Goal: Task Accomplishment & Management: Manage account settings

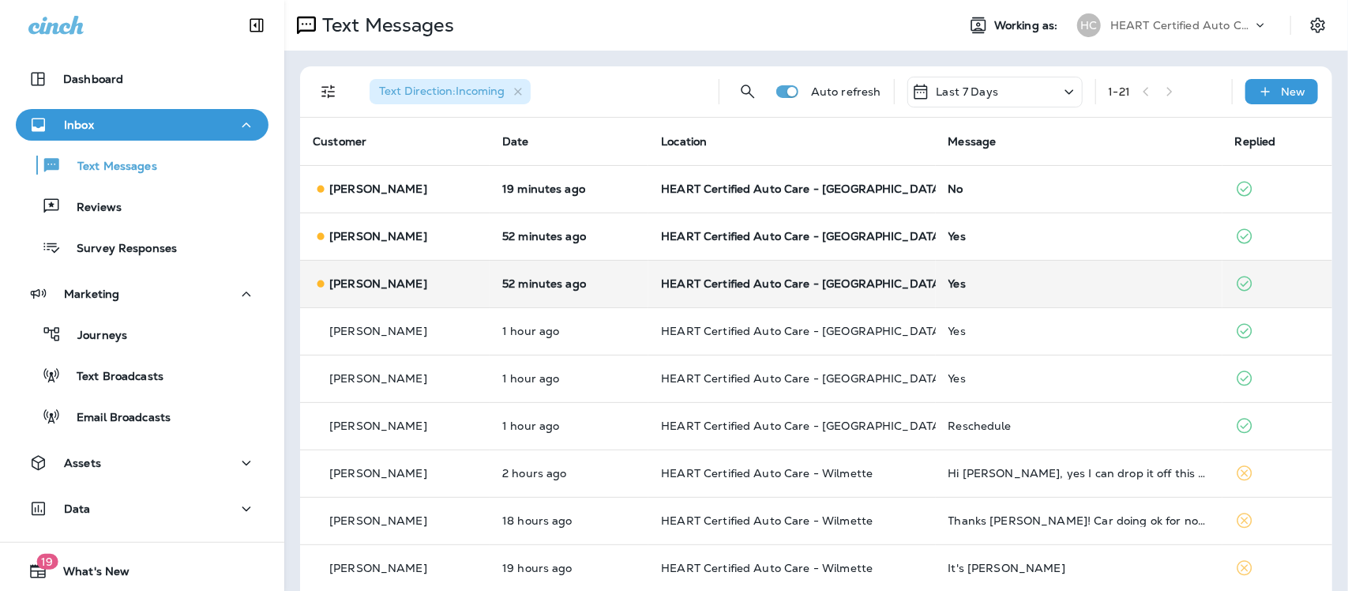
click at [960, 279] on div "Yes" at bounding box center [1079, 283] width 261 height 13
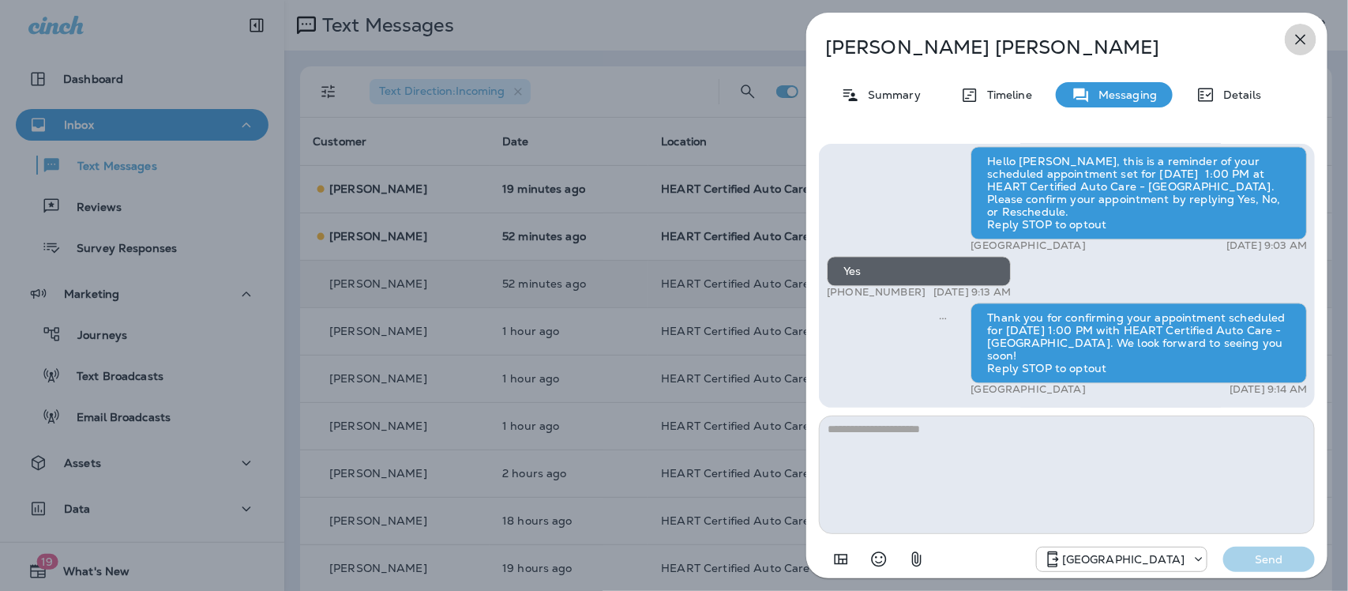
click at [1301, 38] on icon "button" at bounding box center [1300, 39] width 19 height 19
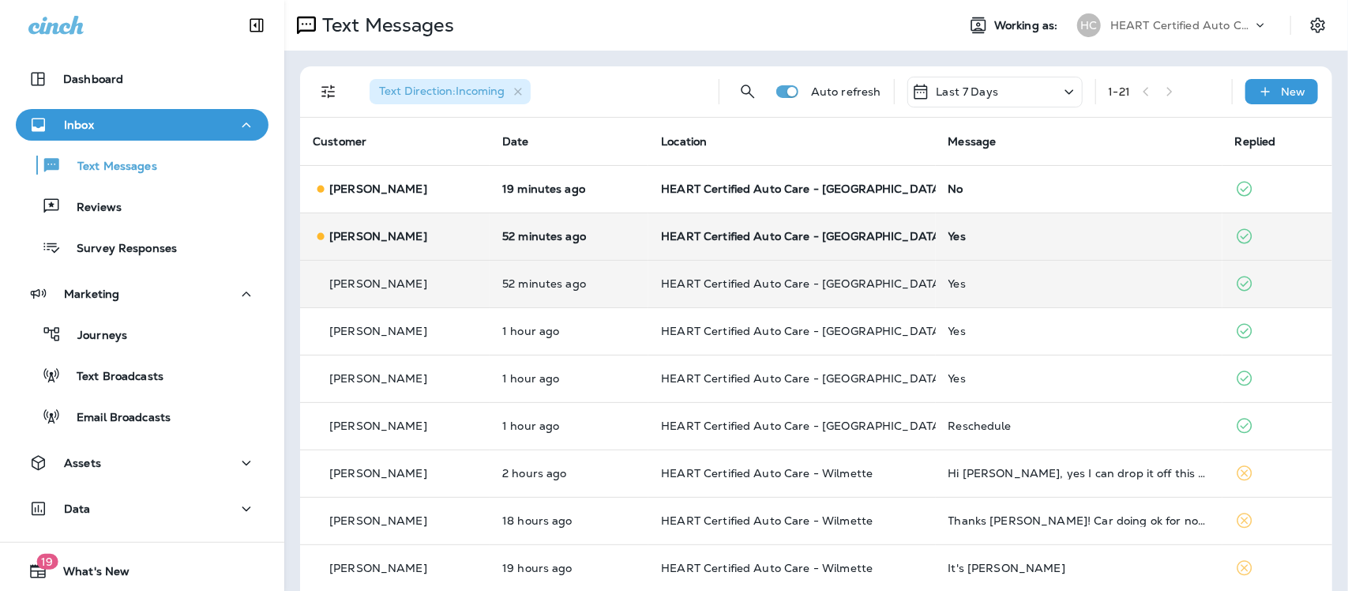
click at [953, 235] on div "Yes" at bounding box center [1079, 236] width 261 height 13
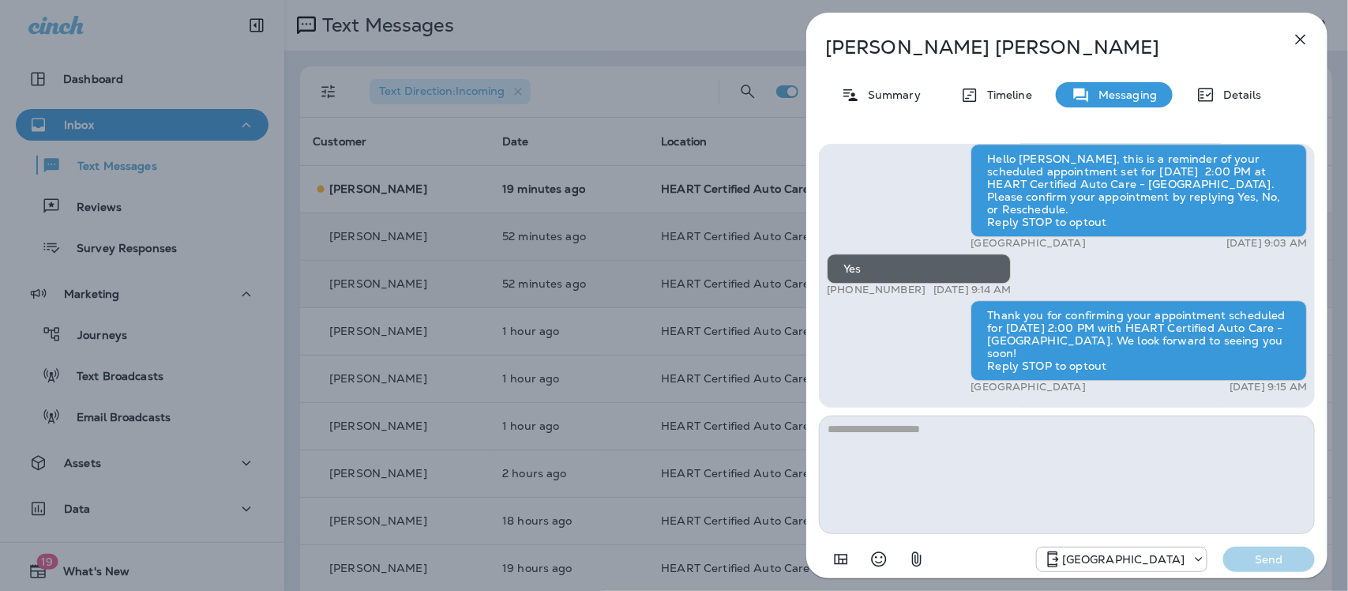
click at [1296, 37] on icon "button" at bounding box center [1300, 39] width 19 height 19
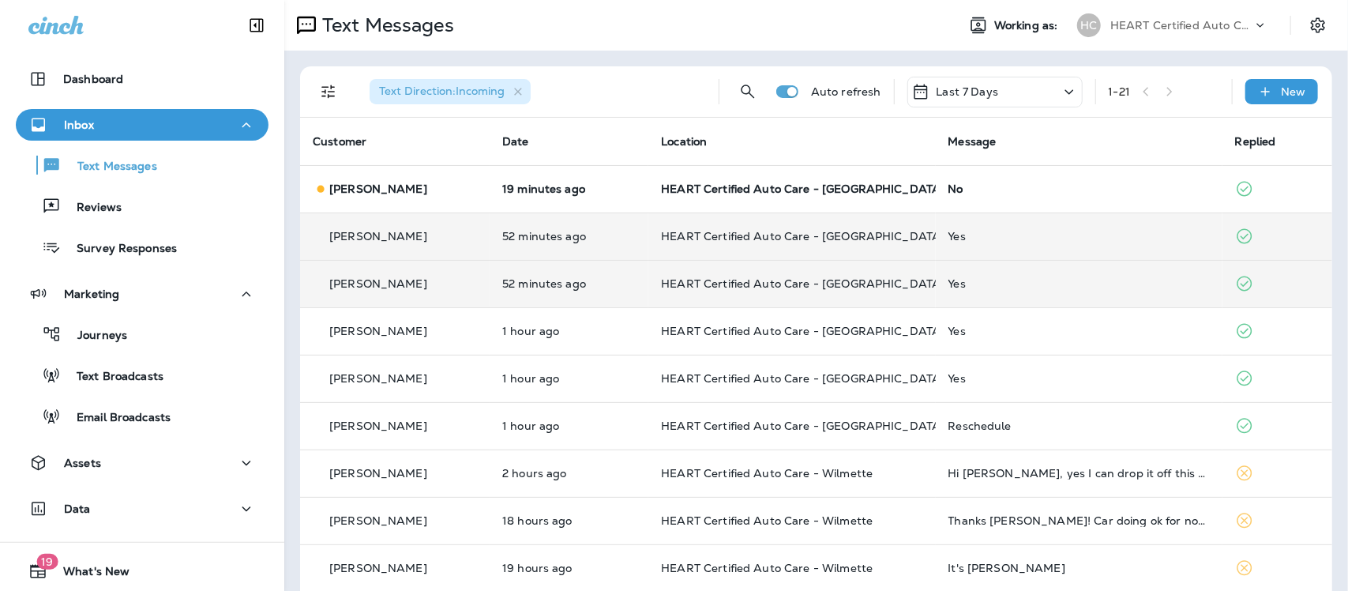
click at [956, 190] on div "No" at bounding box center [1079, 188] width 261 height 13
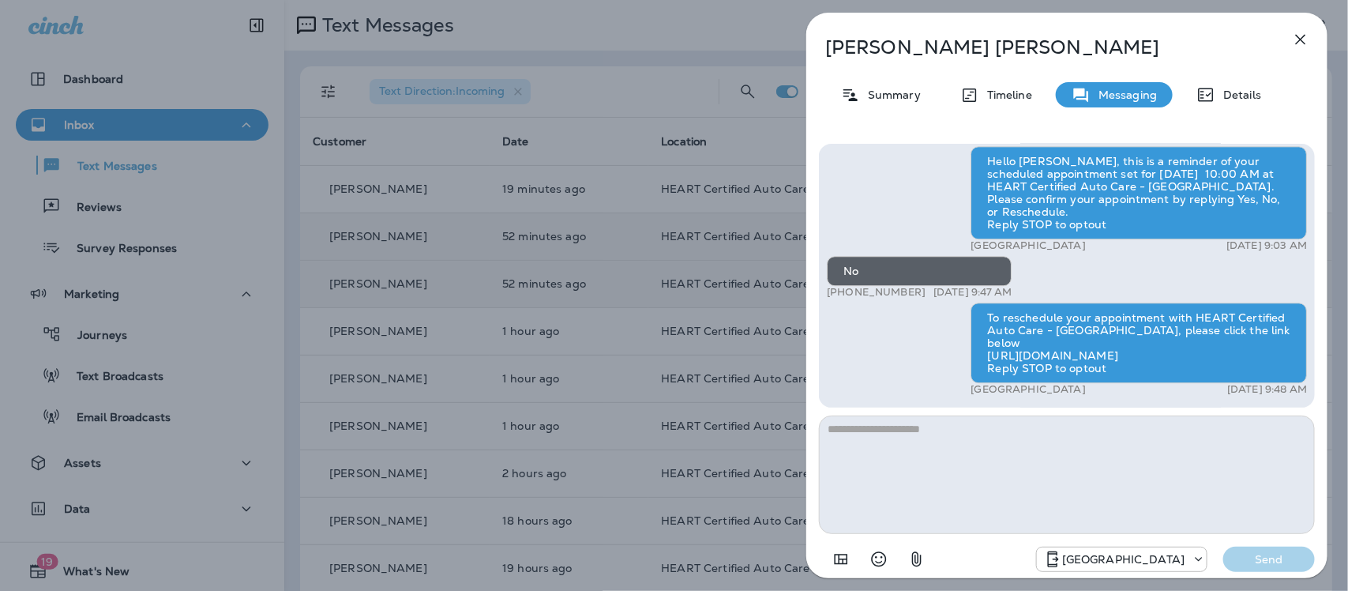
click at [1302, 38] on icon "button" at bounding box center [1301, 40] width 10 height 10
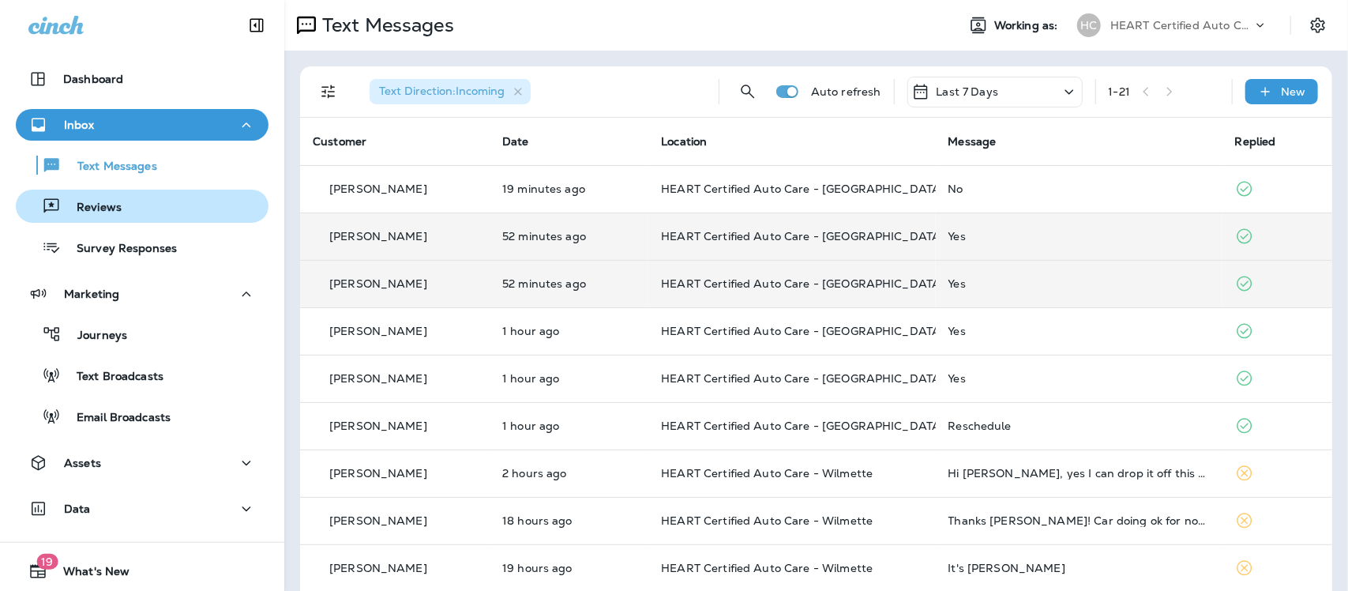
click at [109, 198] on div "Reviews" at bounding box center [72, 206] width 100 height 24
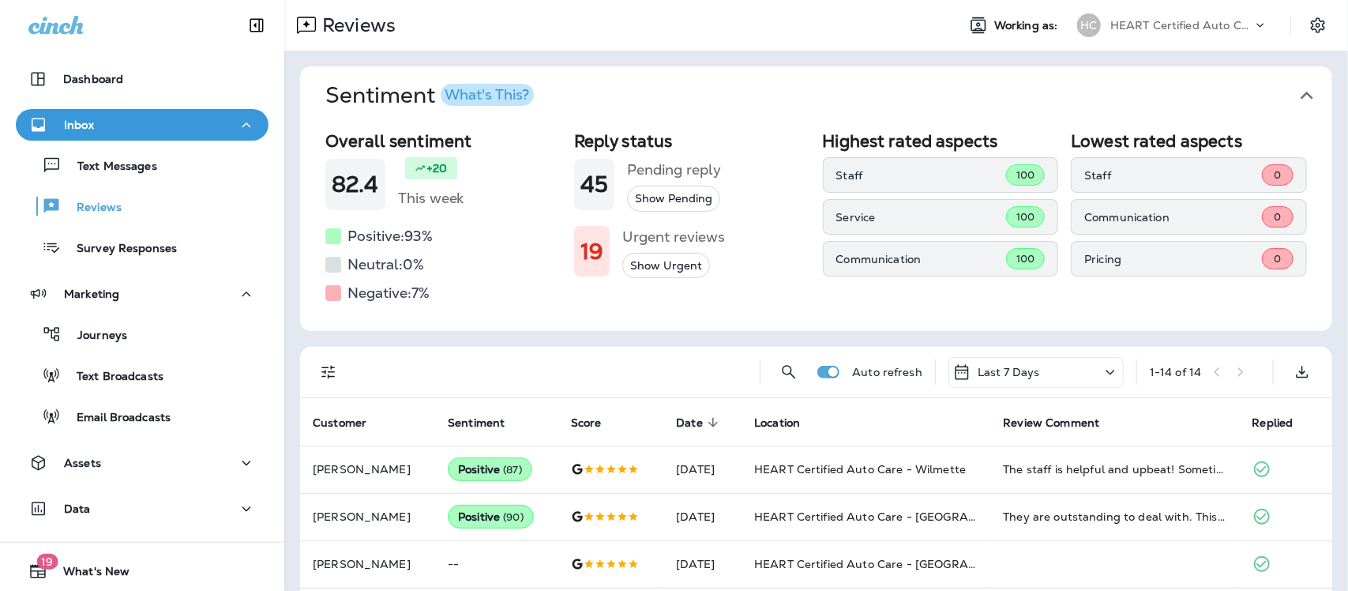
scroll to position [99, 0]
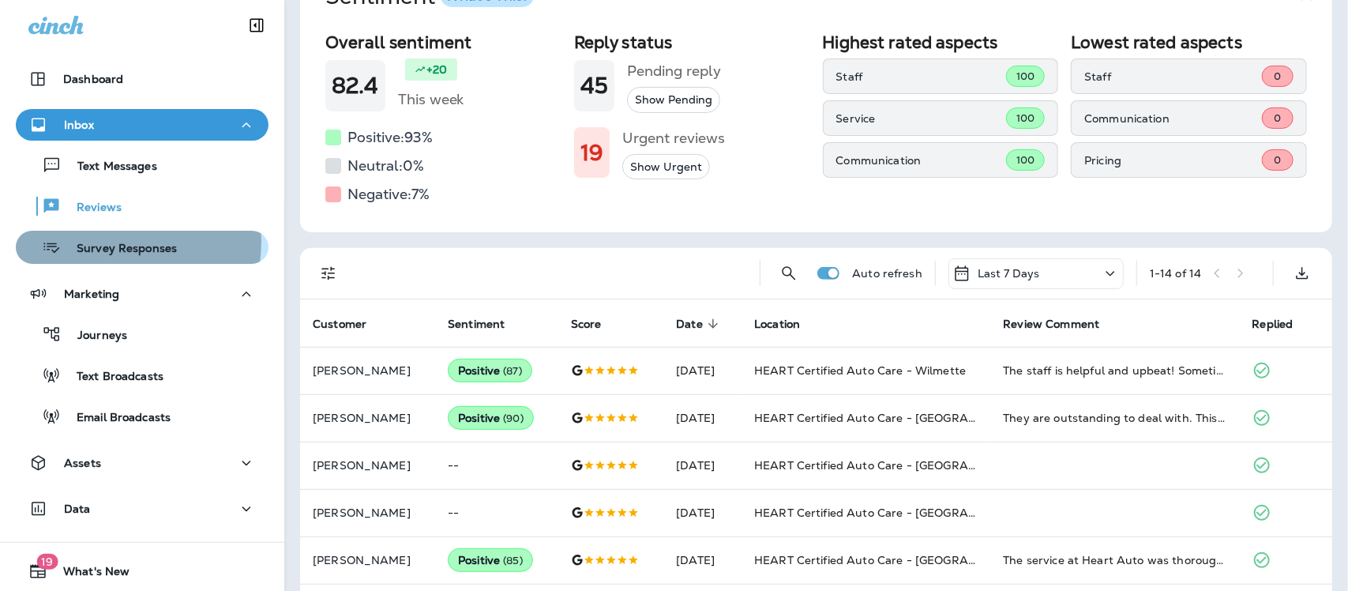
click at [111, 242] on p "Survey Responses" at bounding box center [119, 249] width 116 height 15
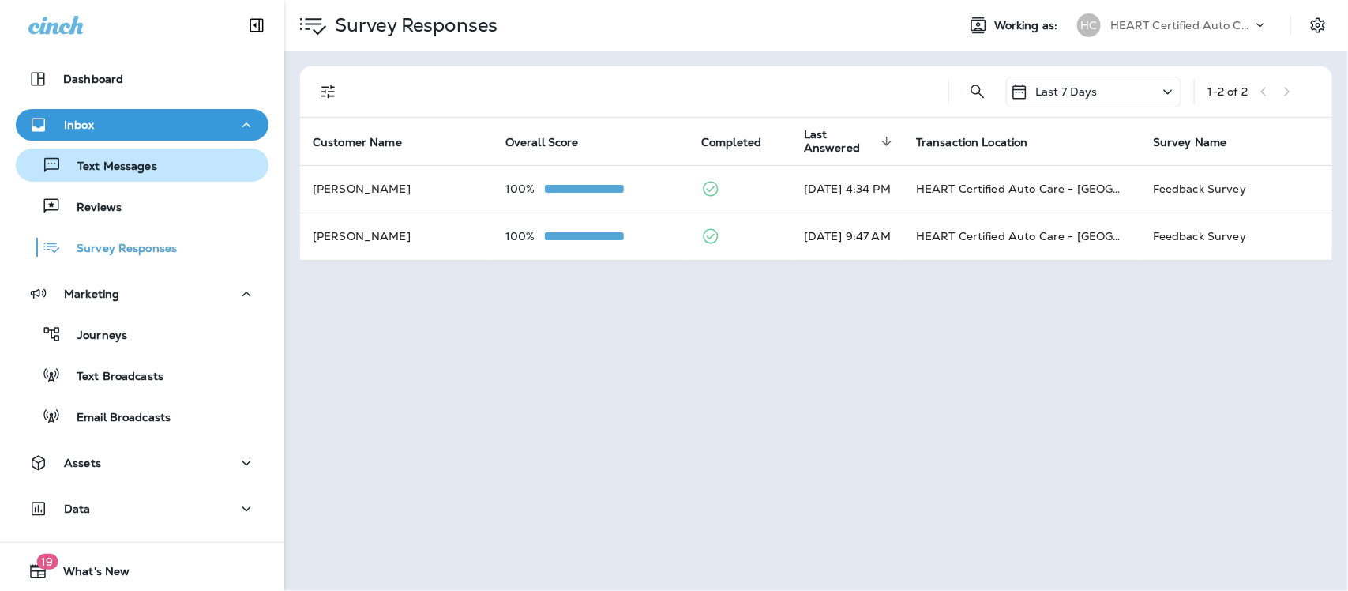
click at [108, 163] on p "Text Messages" at bounding box center [110, 167] width 96 height 15
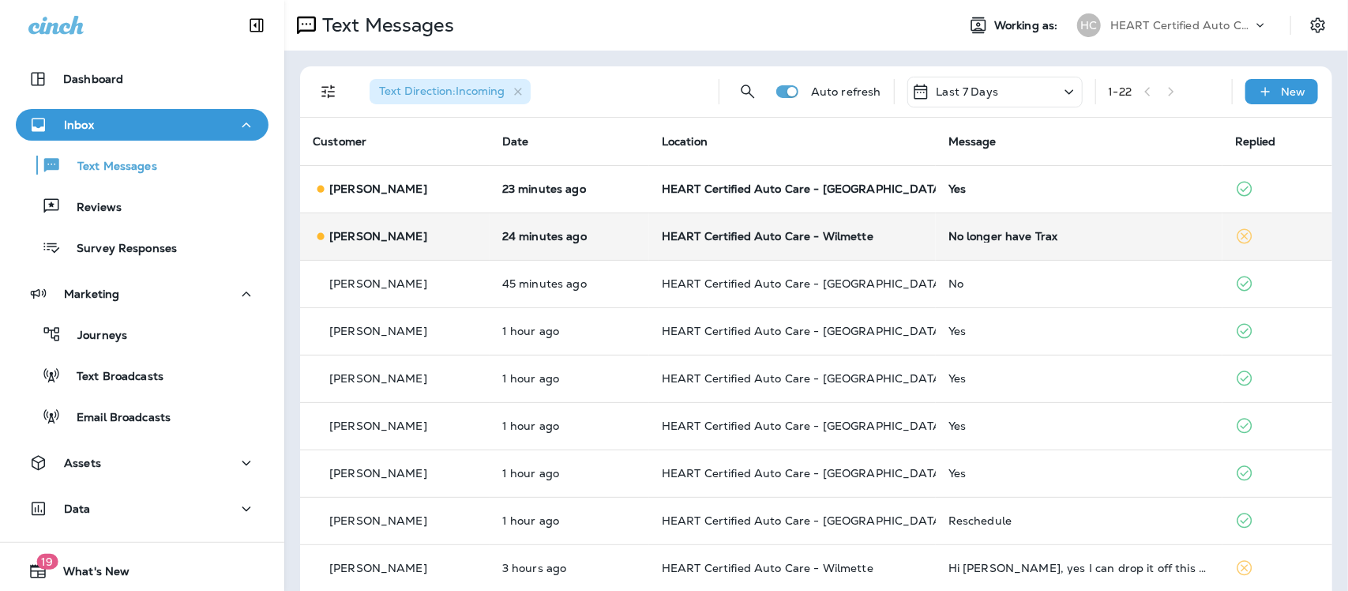
click at [1019, 233] on div "No longer have Trax" at bounding box center [1079, 236] width 261 height 13
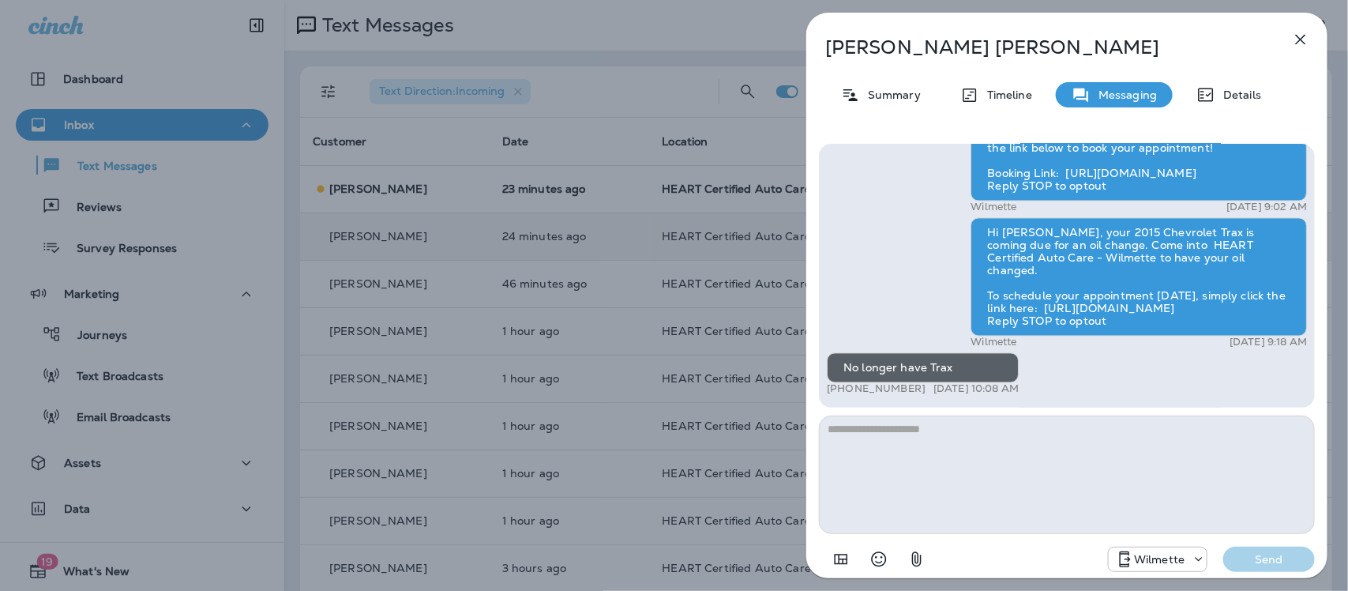
click at [966, 437] on textarea at bounding box center [1067, 474] width 496 height 118
type textarea "*"
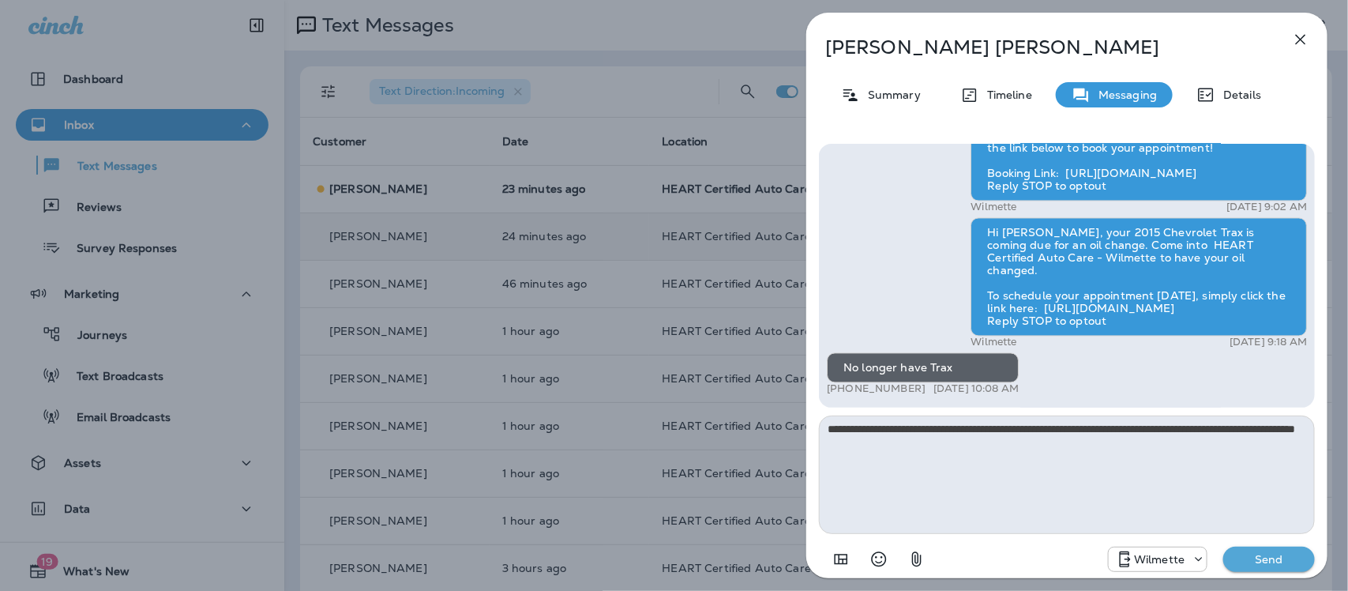
type textarea "**********"
click at [1276, 567] on button "Send" at bounding box center [1269, 559] width 92 height 25
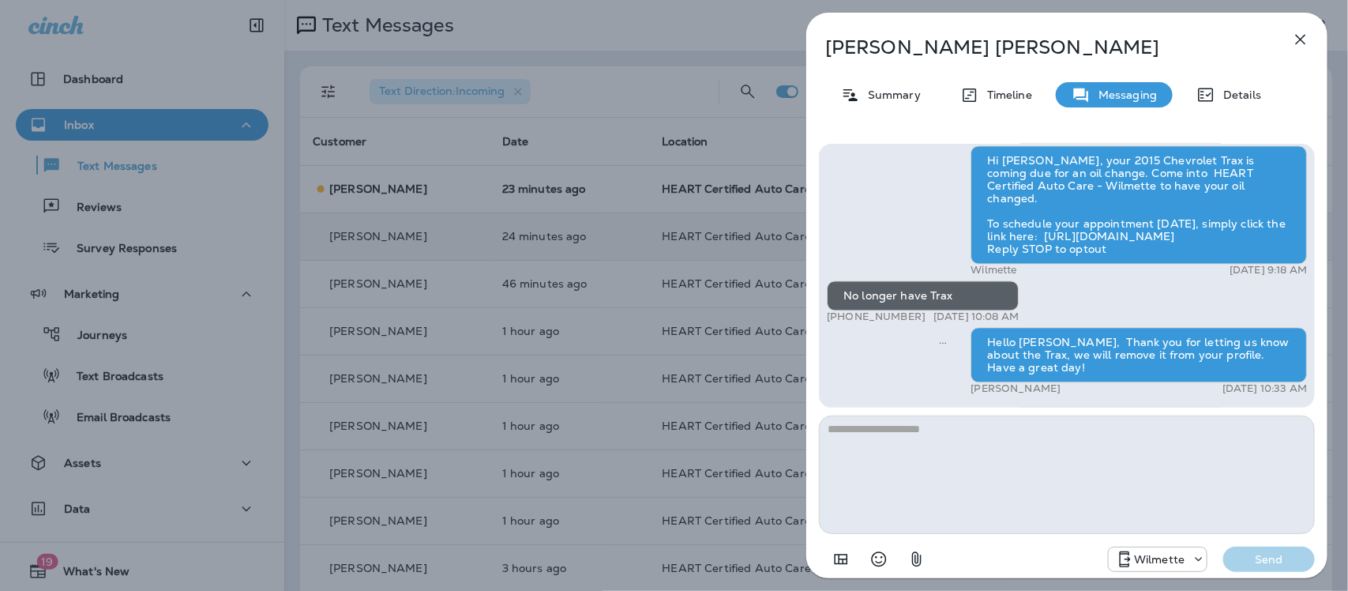
drag, startPoint x: 839, startPoint y: 313, endPoint x: 915, endPoint y: 317, distance: 75.9
click at [915, 317] on p "[PHONE_NUMBER]" at bounding box center [876, 317] width 99 height 13
copy p "[PHONE_NUMBER]"
click at [1302, 41] on icon "button" at bounding box center [1300, 39] width 19 height 19
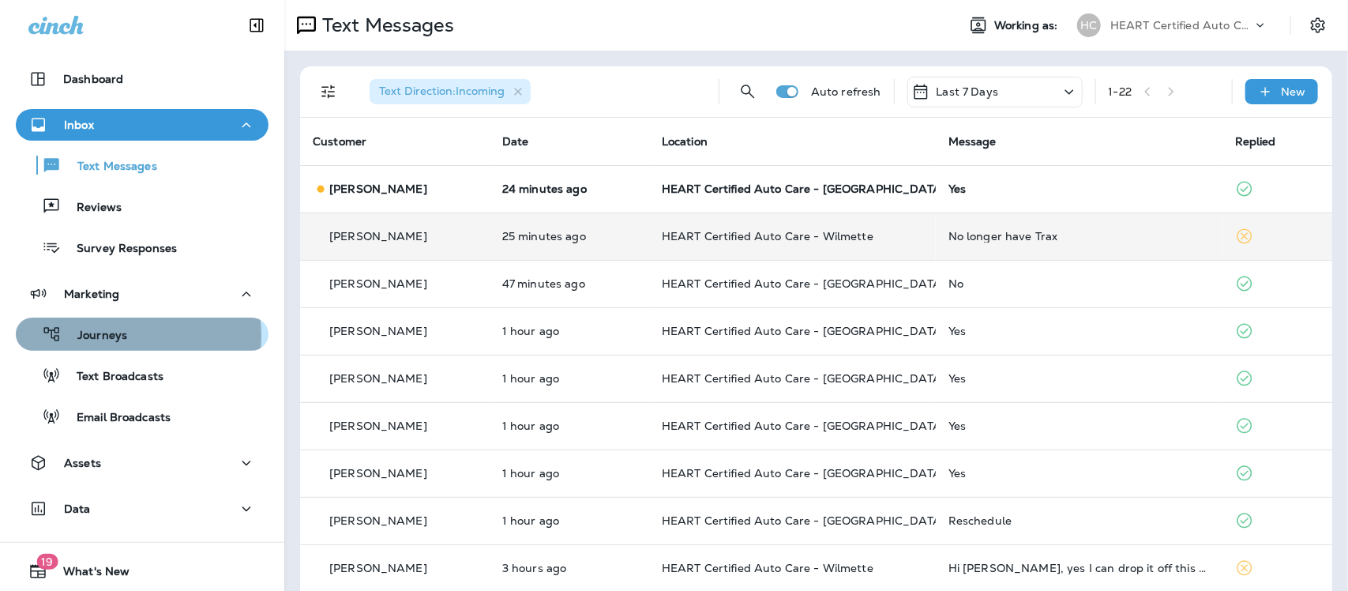
click at [112, 336] on p "Journeys" at bounding box center [95, 336] width 66 height 15
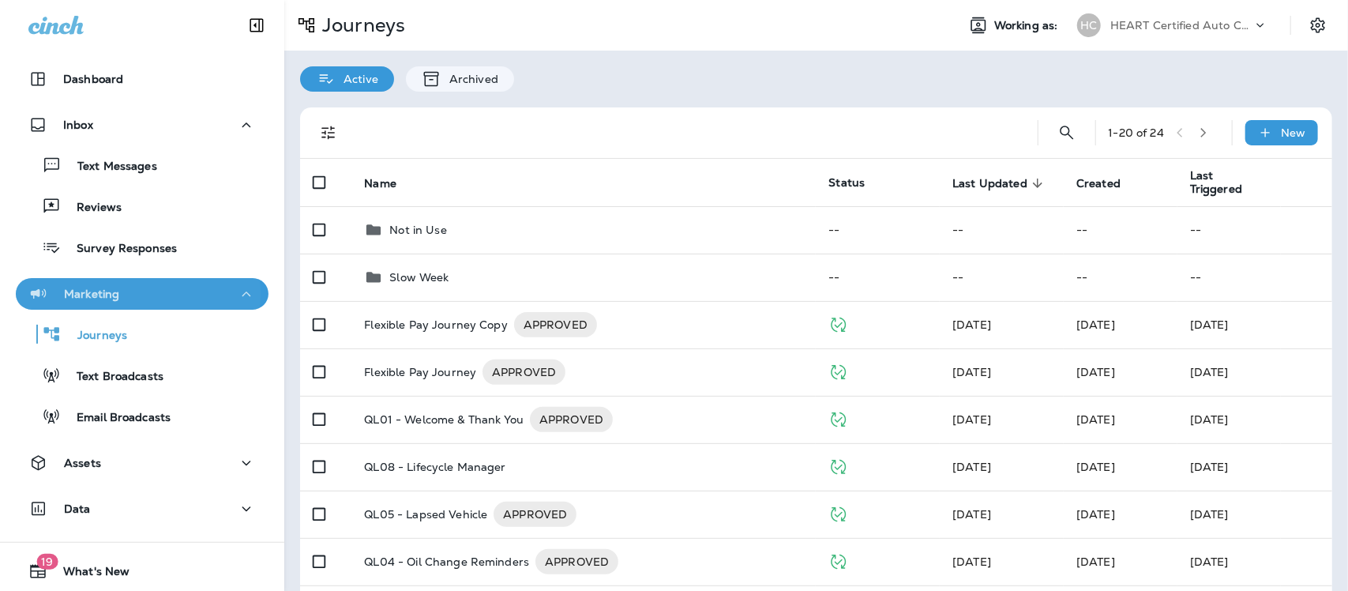
click at [122, 294] on div "Marketing" at bounding box center [141, 294] width 227 height 20
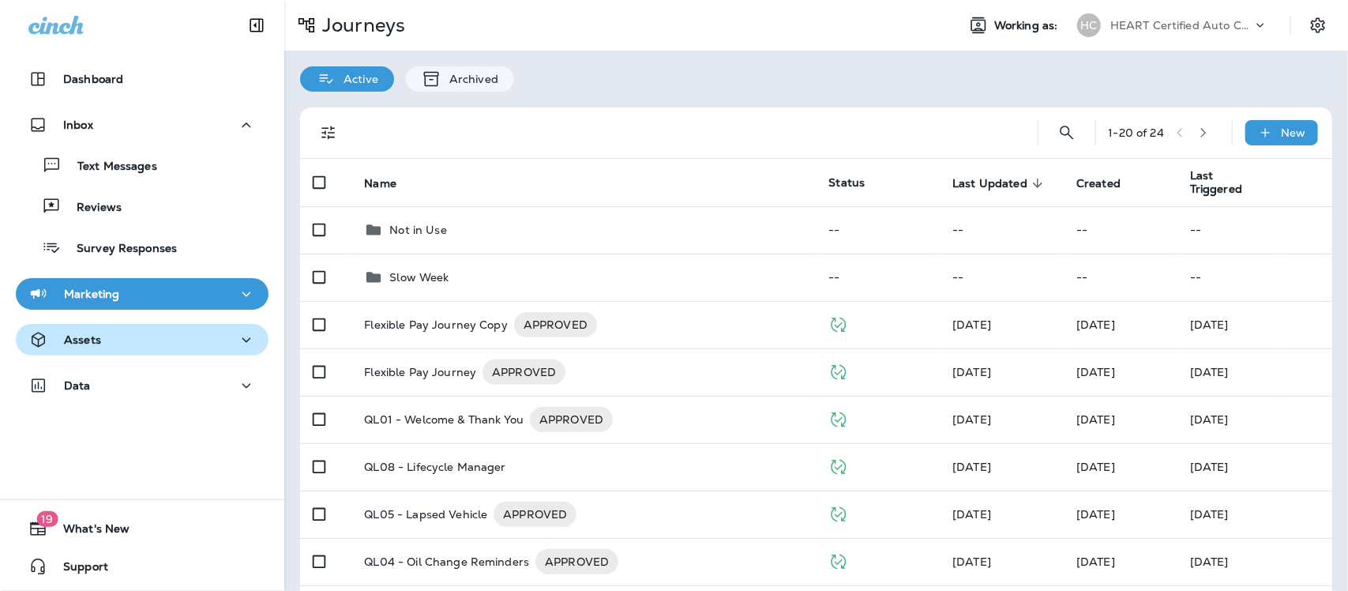
click at [97, 330] on div "Assets" at bounding box center [64, 340] width 73 height 20
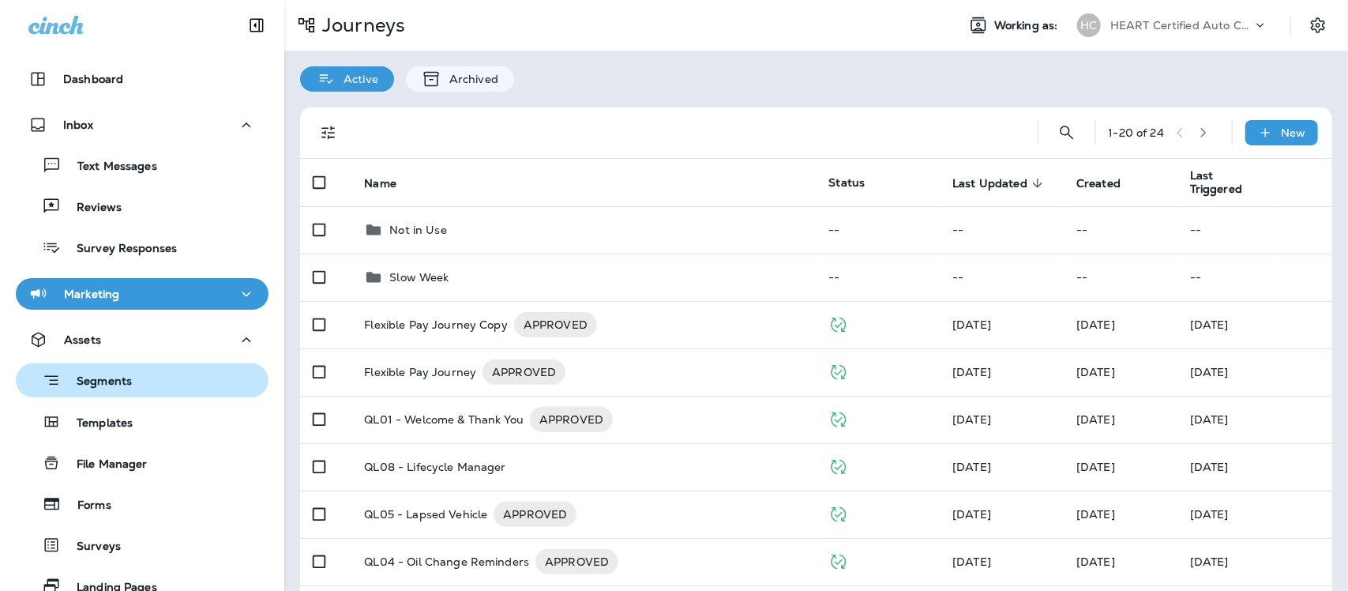
click at [112, 370] on div "Segments" at bounding box center [77, 380] width 110 height 24
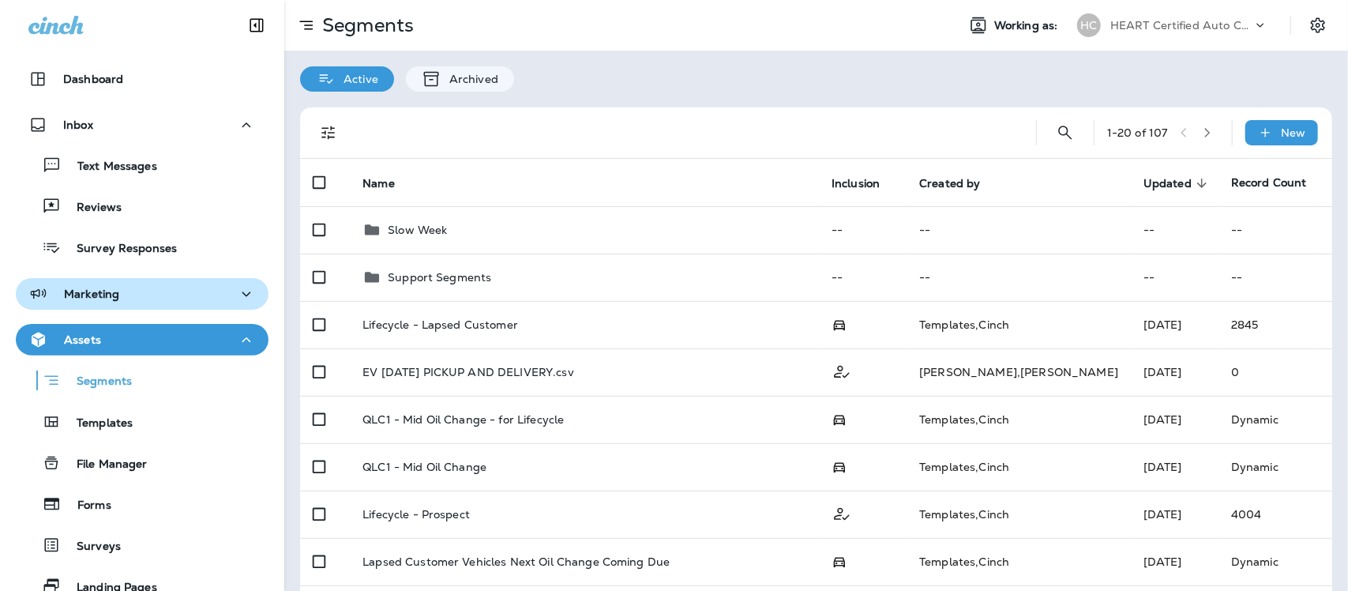
click at [237, 288] on icon "button" at bounding box center [246, 294] width 19 height 20
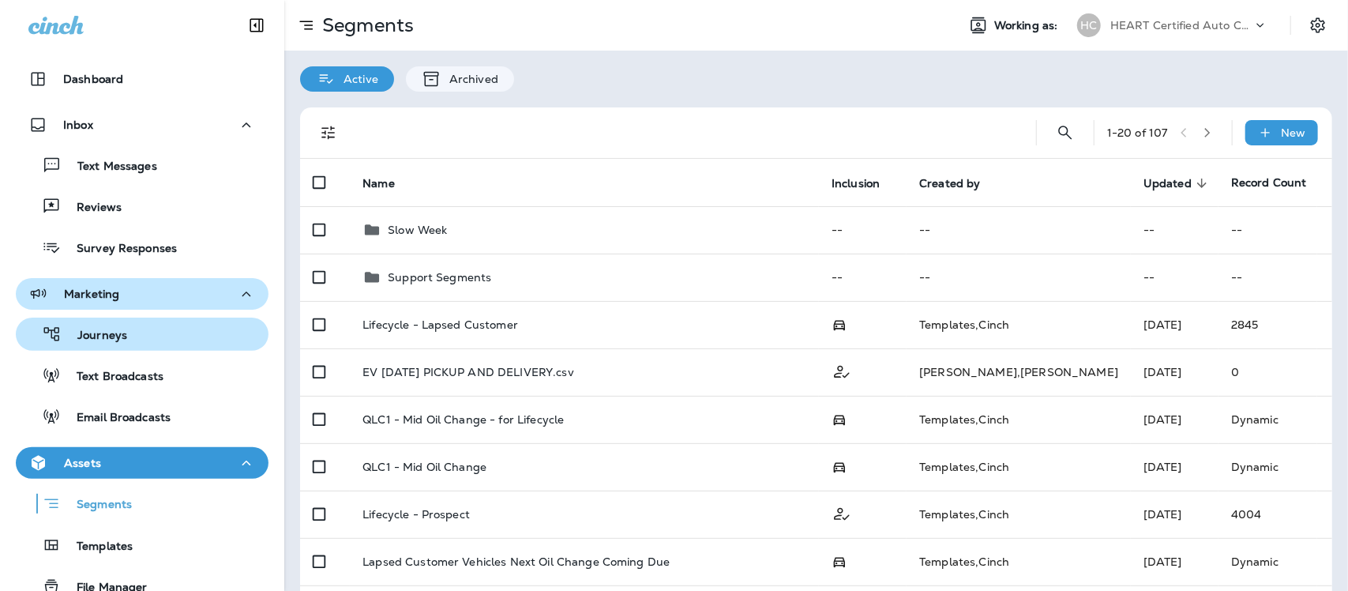
click at [125, 336] on p "Journeys" at bounding box center [95, 336] width 66 height 15
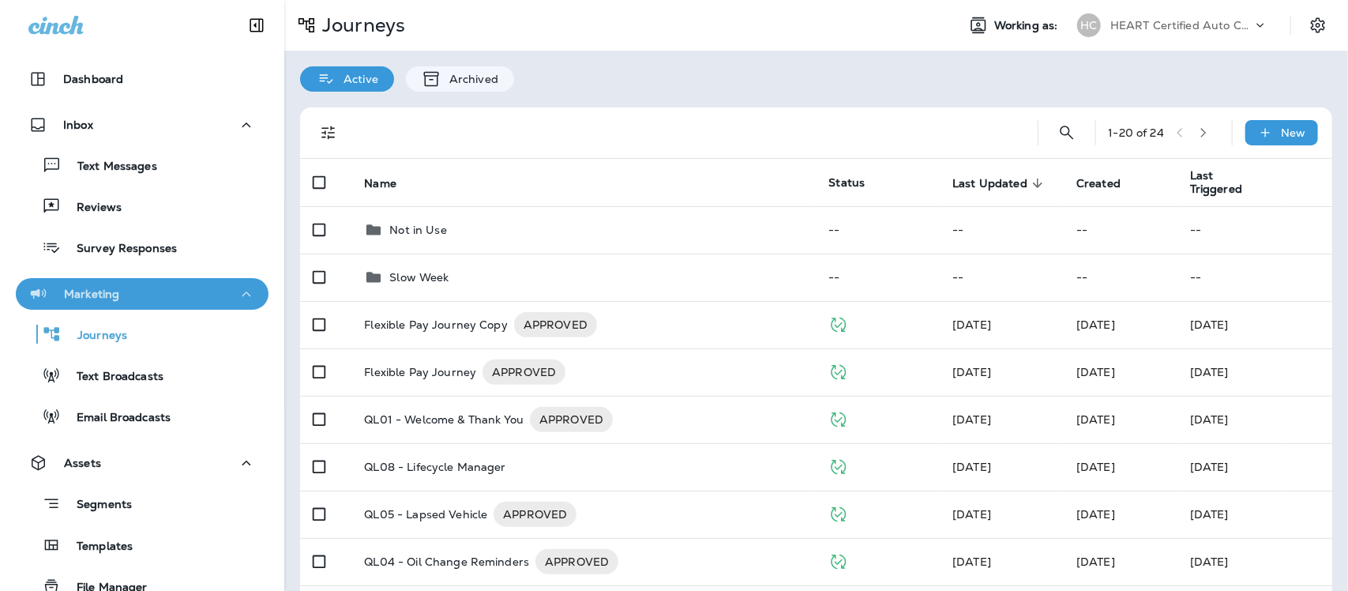
click at [237, 294] on icon "button" at bounding box center [246, 294] width 19 height 20
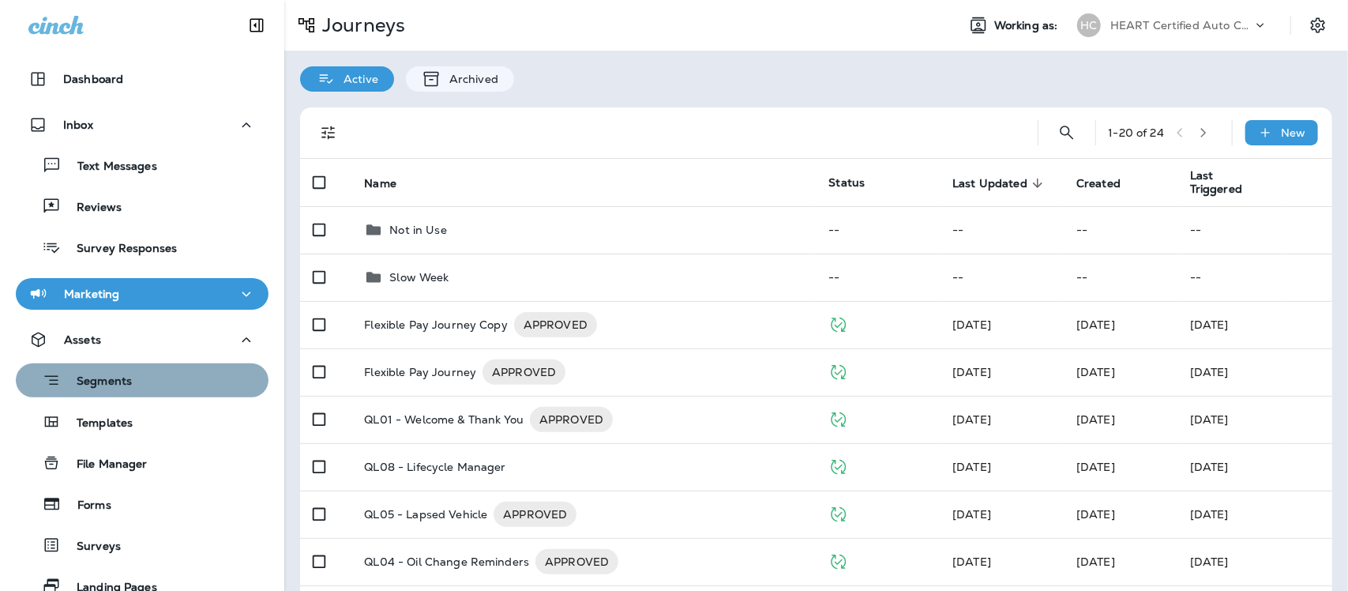
click at [156, 377] on div "Segments" at bounding box center [142, 380] width 240 height 24
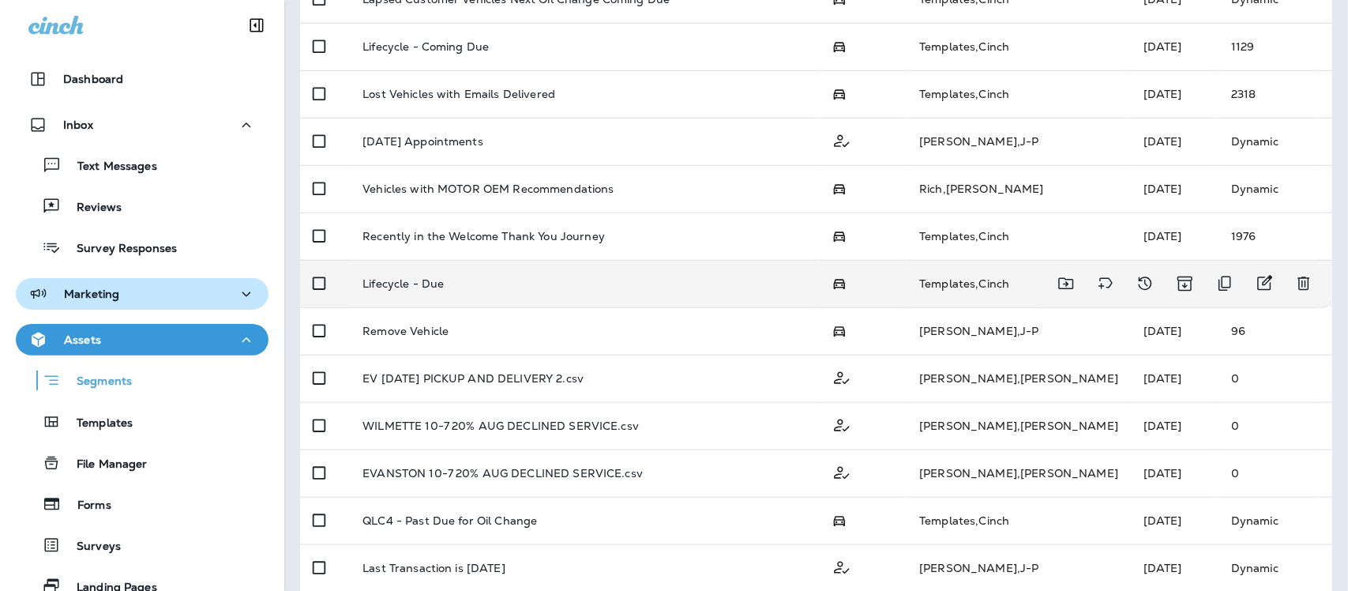
scroll to position [592, 0]
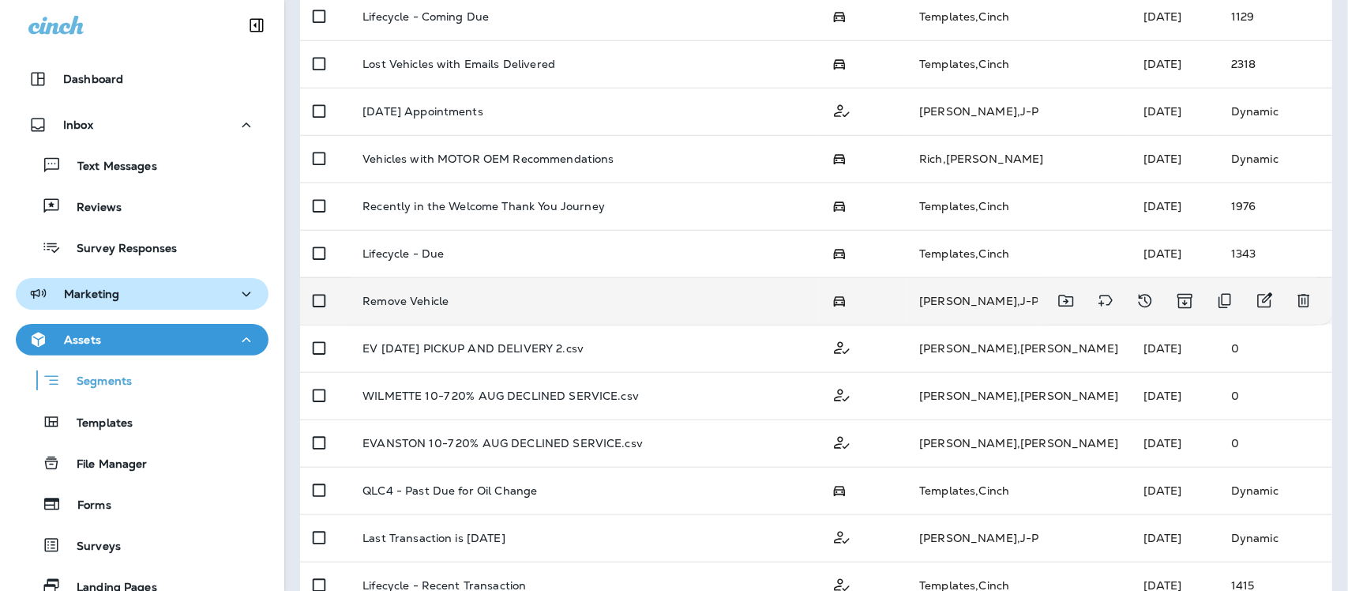
click at [396, 305] on p "Remove Vehicle" at bounding box center [406, 301] width 86 height 13
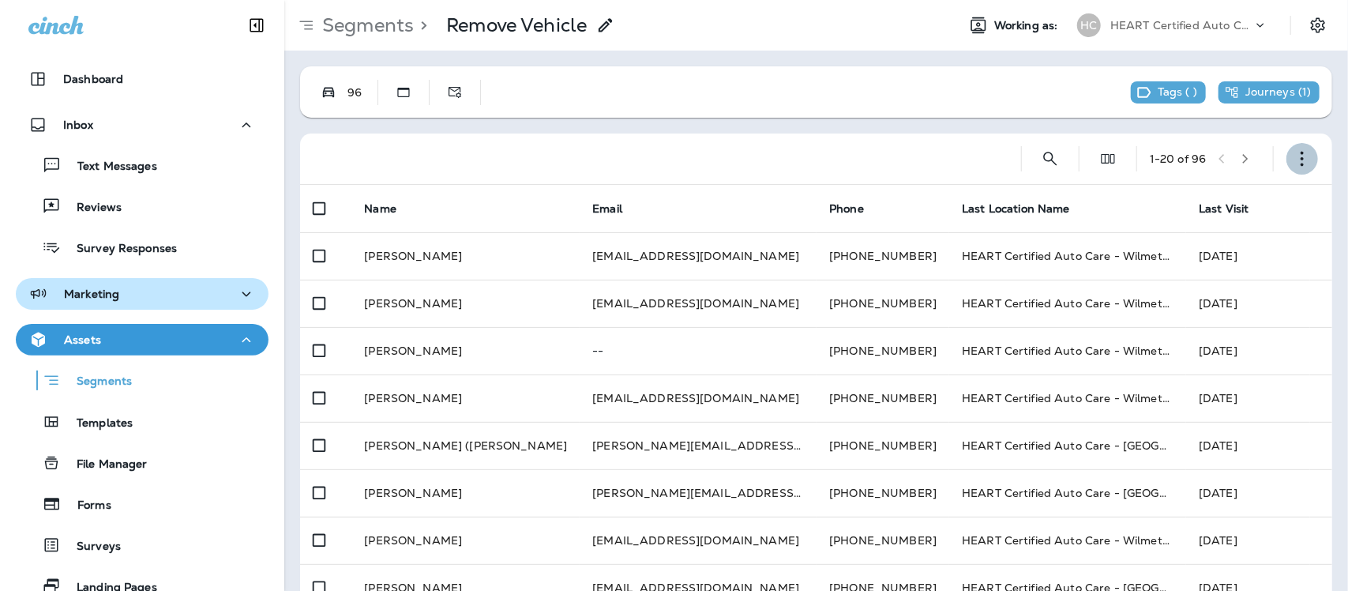
click at [1301, 164] on use "button" at bounding box center [1302, 159] width 3 height 15
click at [1197, 204] on p "Edit Segment" at bounding box center [1183, 200] width 81 height 13
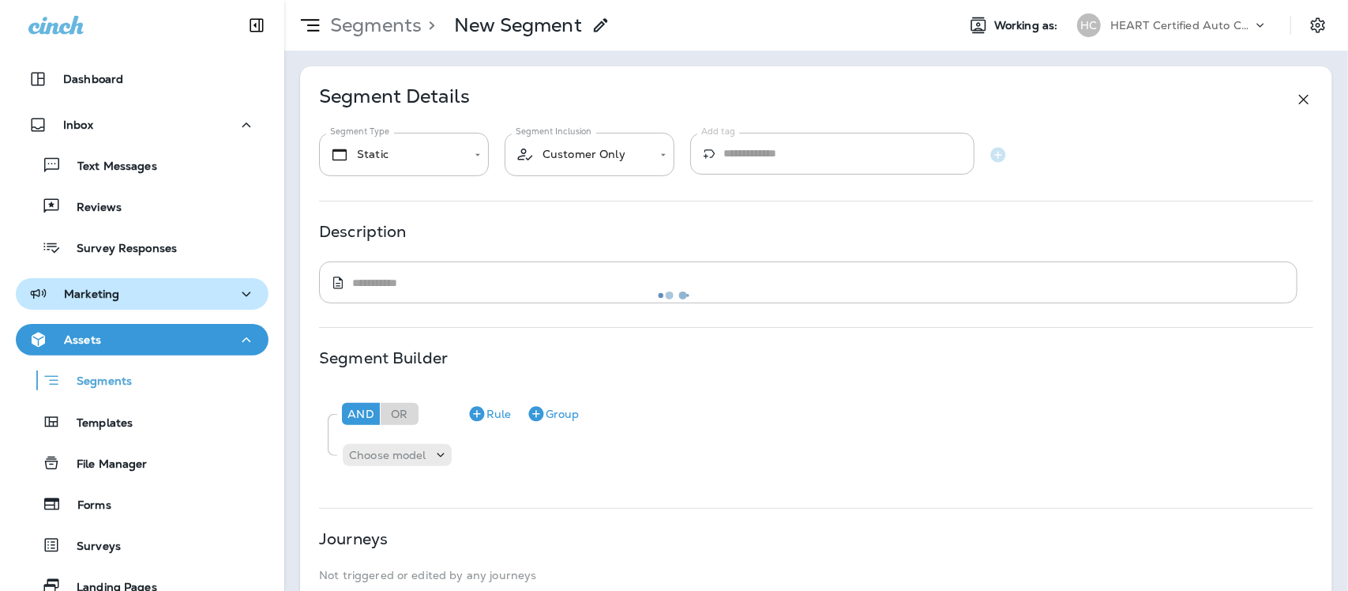
type input "**********"
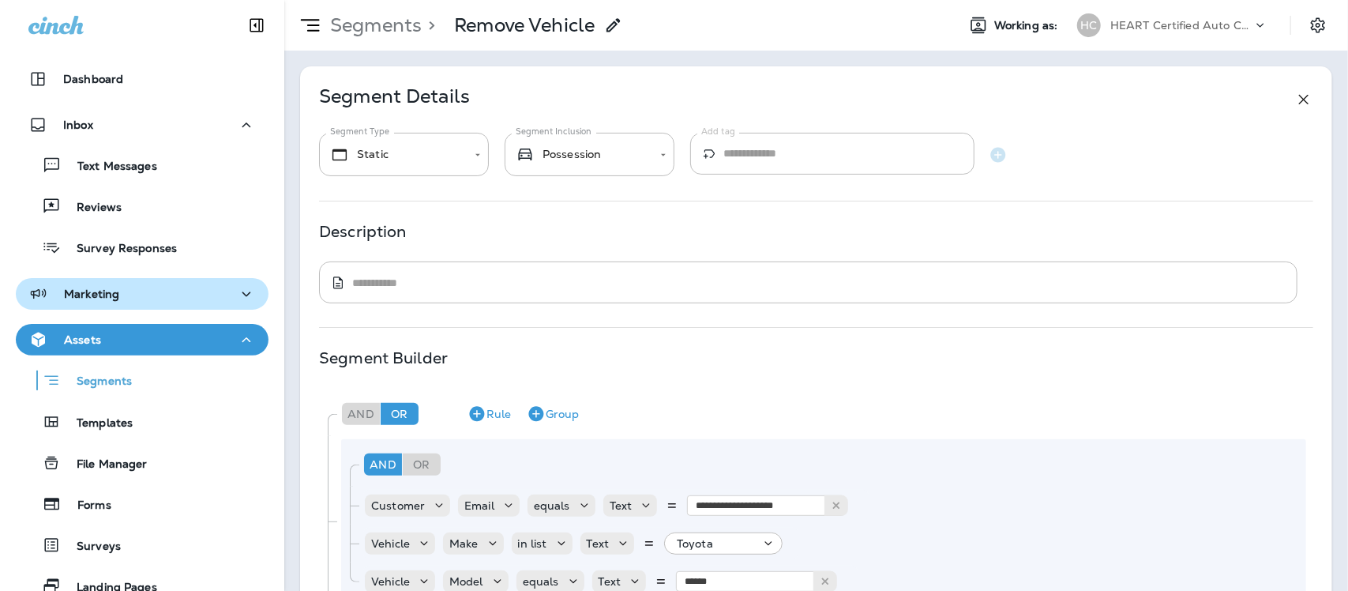
scroll to position [17039, 0]
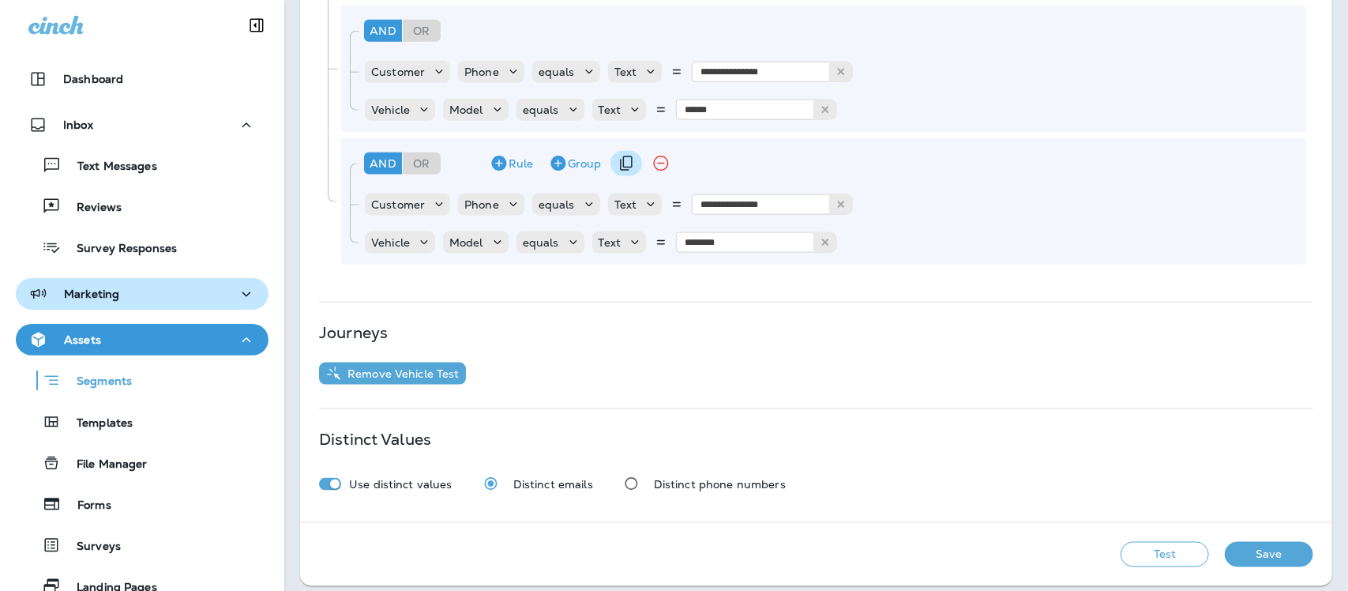
click at [622, 156] on icon "Duplicate Group" at bounding box center [626, 163] width 13 height 15
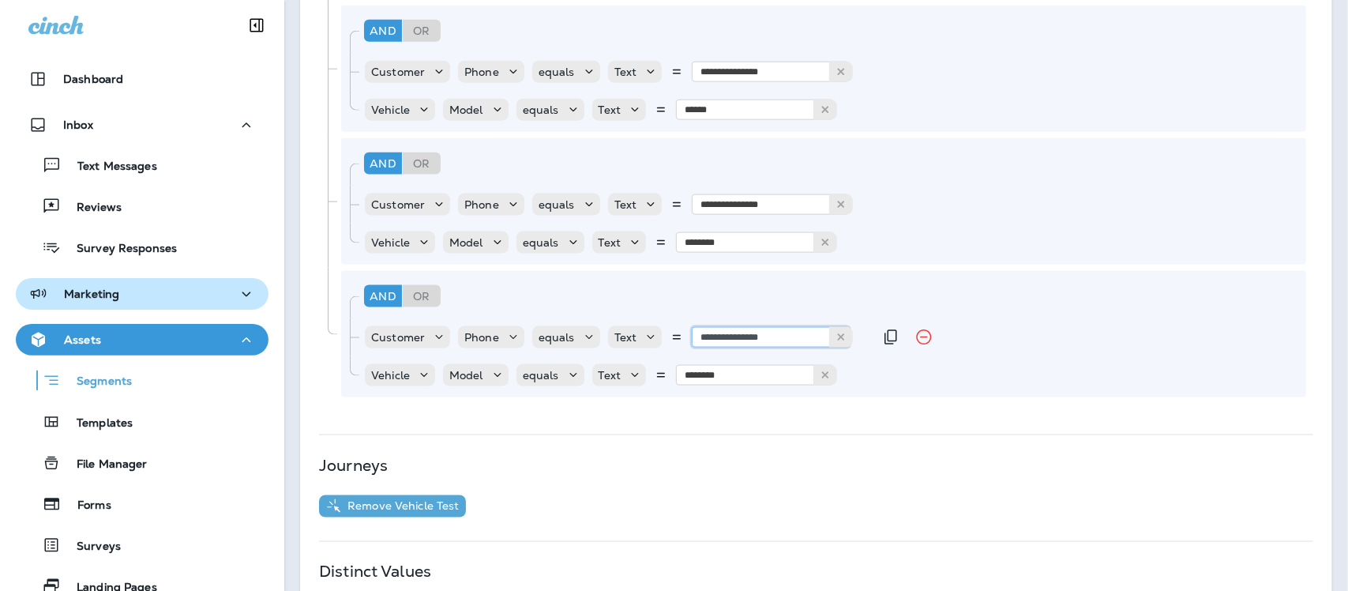
click at [790, 327] on input "**********" at bounding box center [771, 337] width 158 height 21
click at [794, 350] on div "**********" at bounding box center [823, 334] width 965 height 126
click at [768, 365] on input "********" at bounding box center [755, 375] width 158 height 21
drag, startPoint x: 729, startPoint y: 387, endPoint x: 969, endPoint y: 439, distance: 245.7
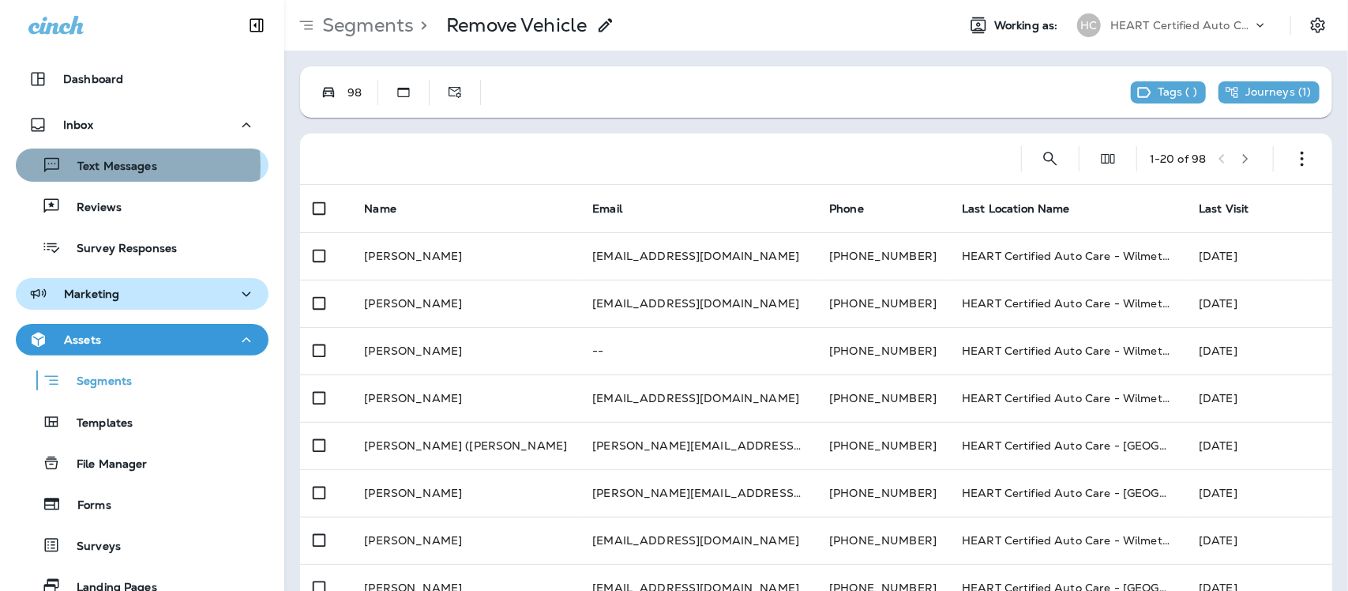
click at [107, 166] on p "Text Messages" at bounding box center [110, 167] width 96 height 15
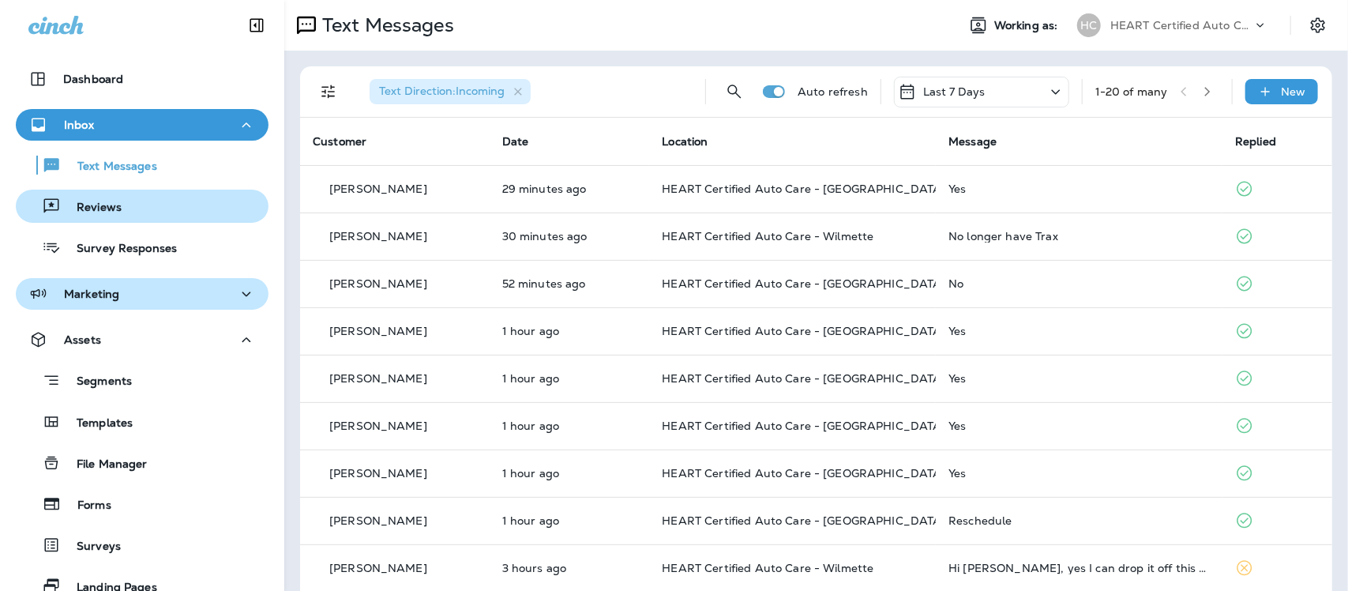
click at [108, 203] on p "Reviews" at bounding box center [91, 208] width 61 height 15
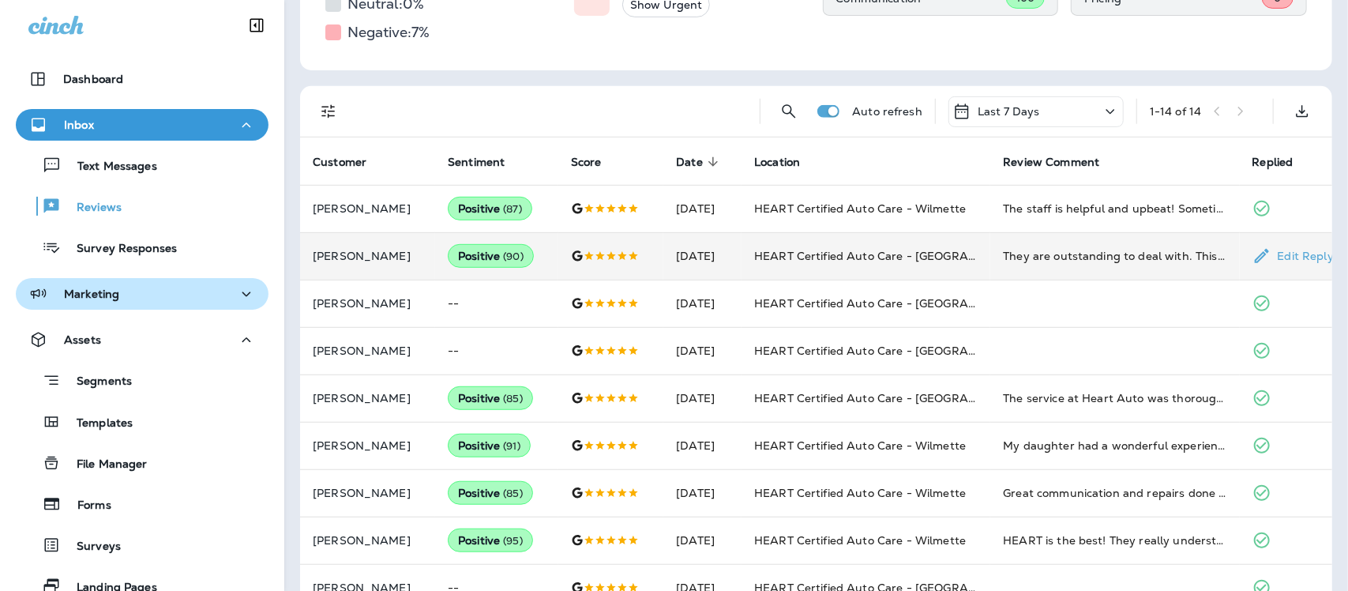
scroll to position [296, 0]
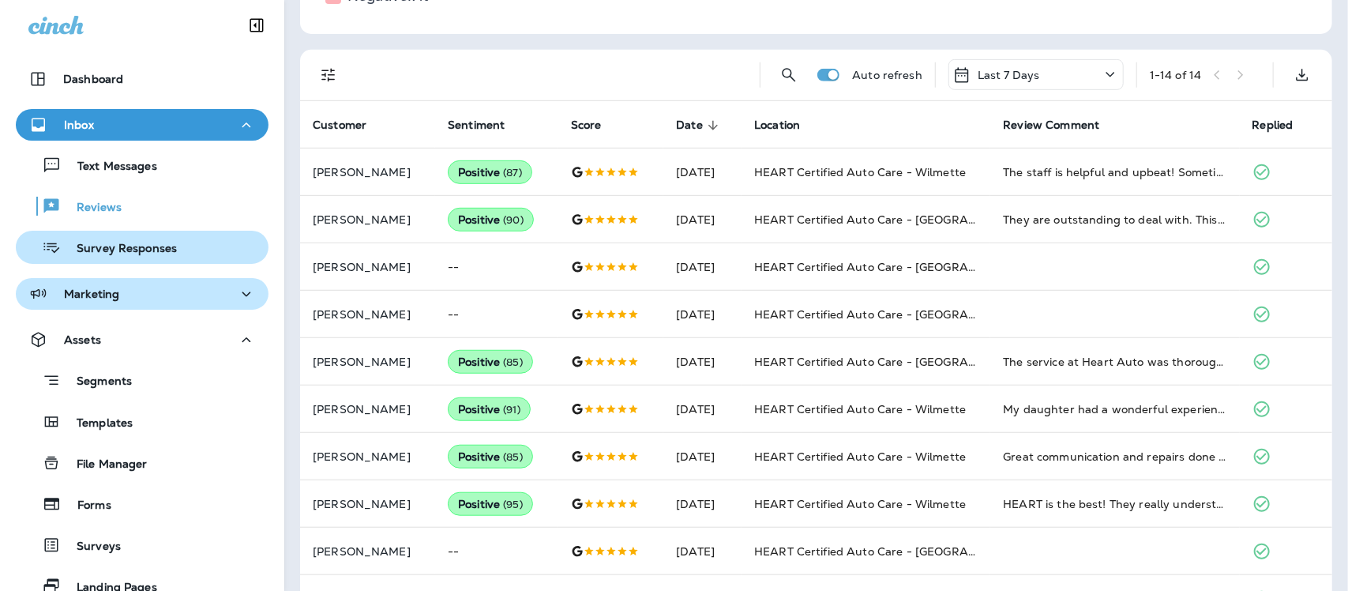
click at [97, 239] on div "Survey Responses" at bounding box center [99, 247] width 155 height 24
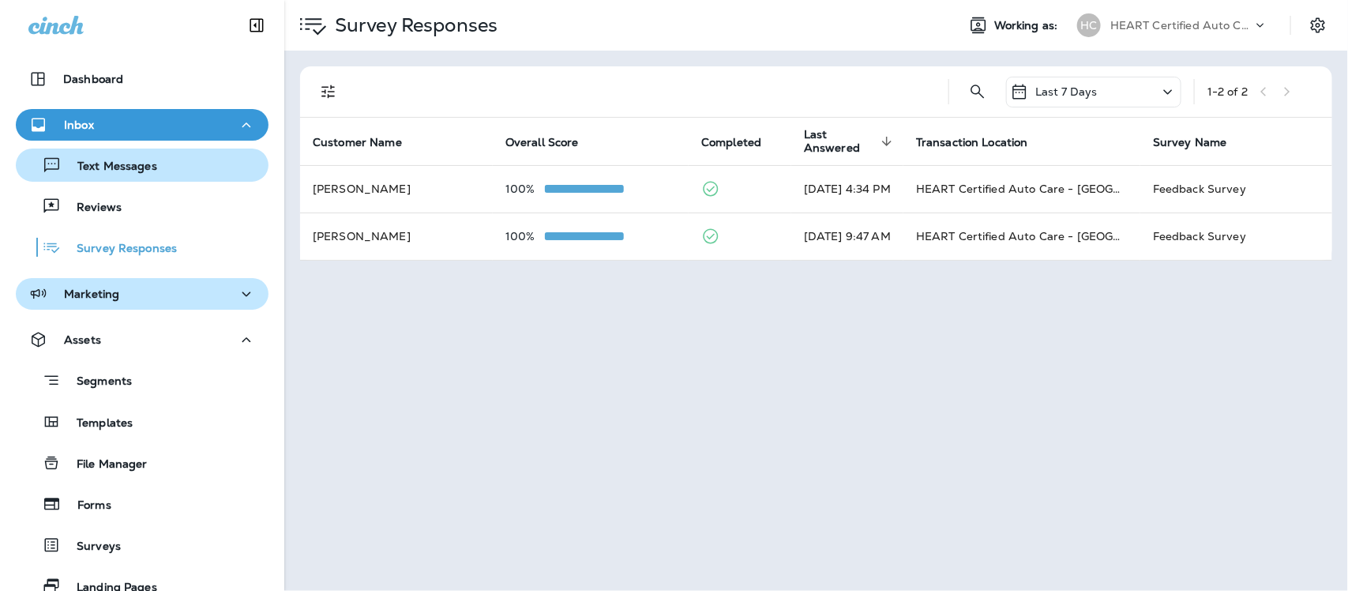
click at [120, 160] on p "Text Messages" at bounding box center [110, 167] width 96 height 15
